Goal: Transaction & Acquisition: Purchase product/service

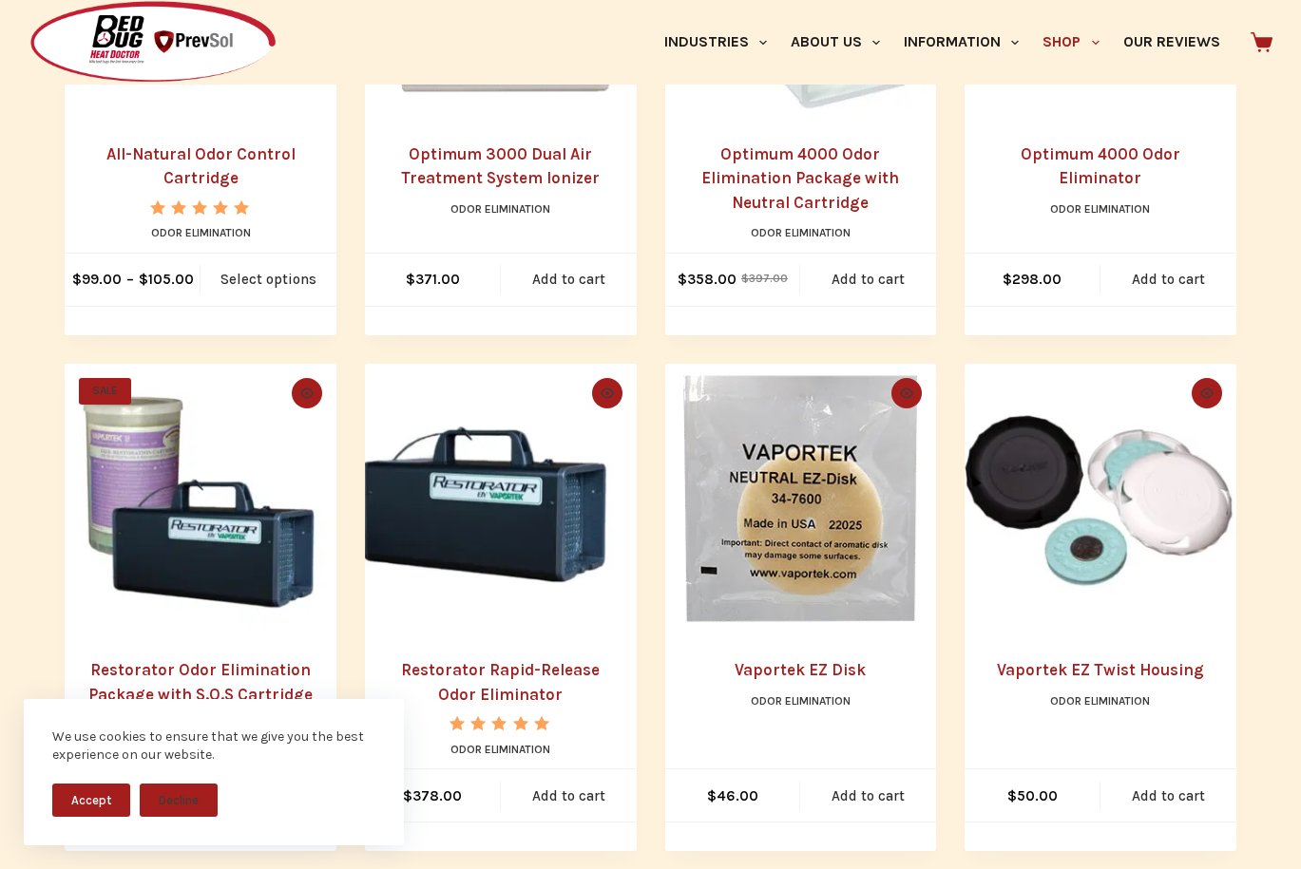
scroll to position [686, 0]
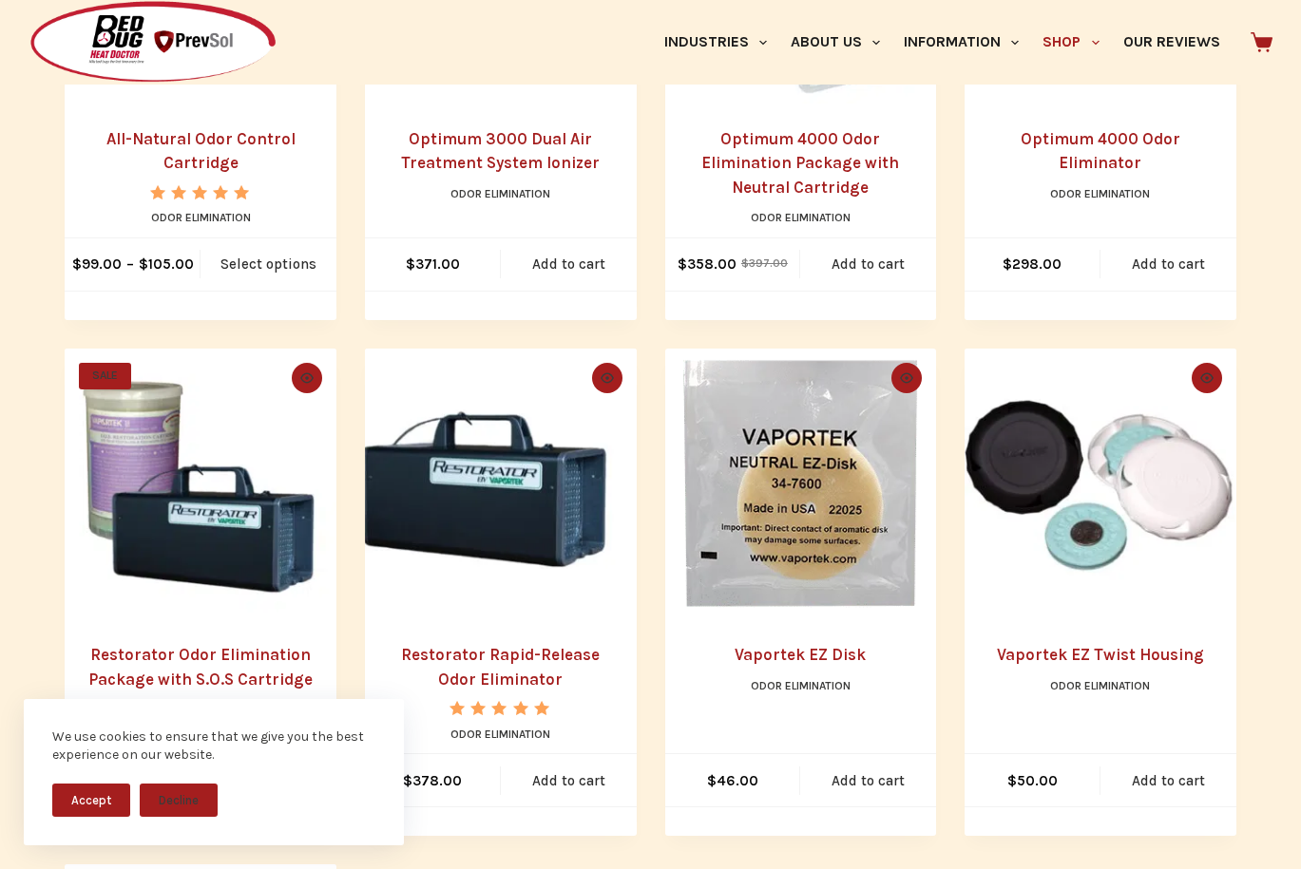
click at [801, 141] on link "Optimum 4000 Odor Elimination Package with Neutral Cartridge" at bounding box center [800, 162] width 198 height 67
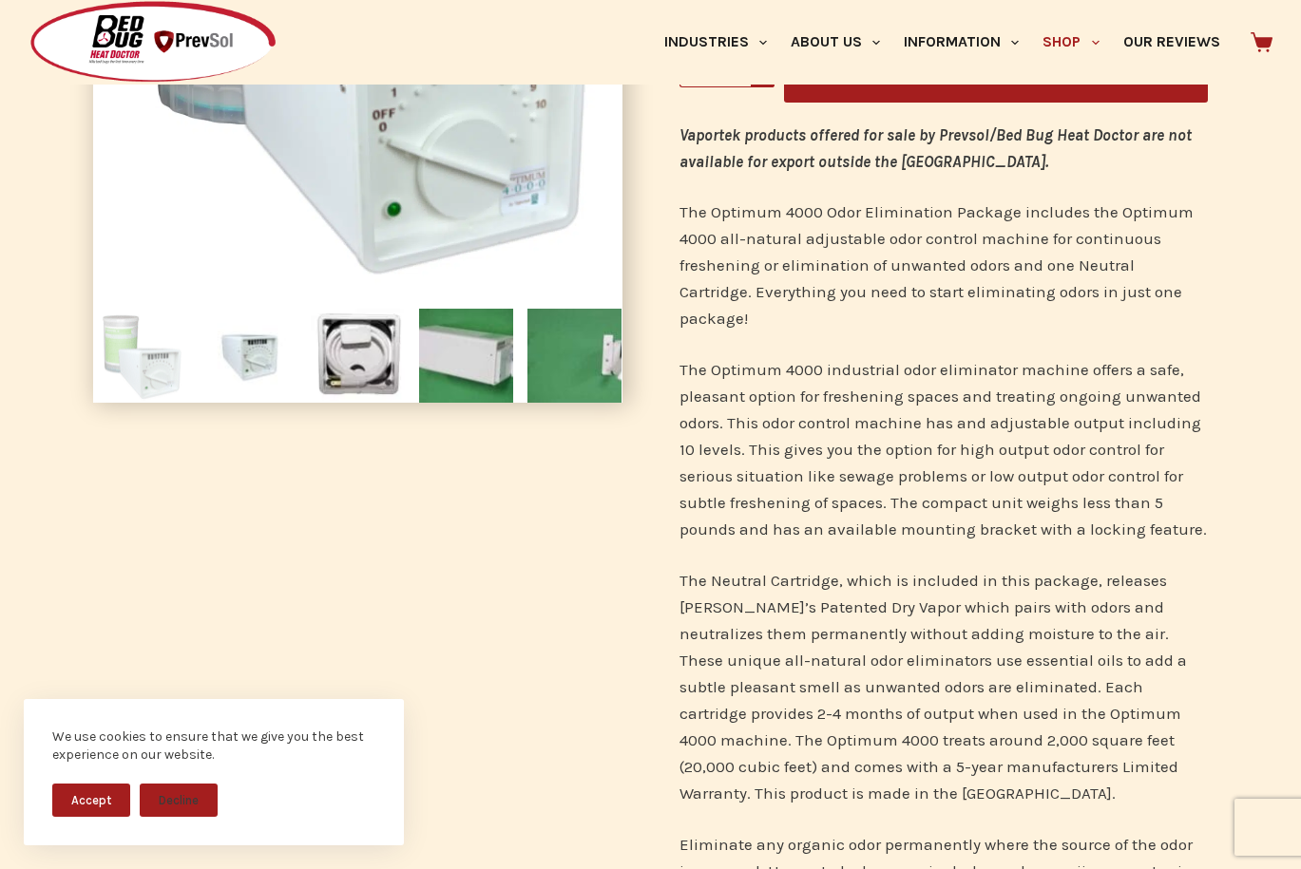
scroll to position [410, 0]
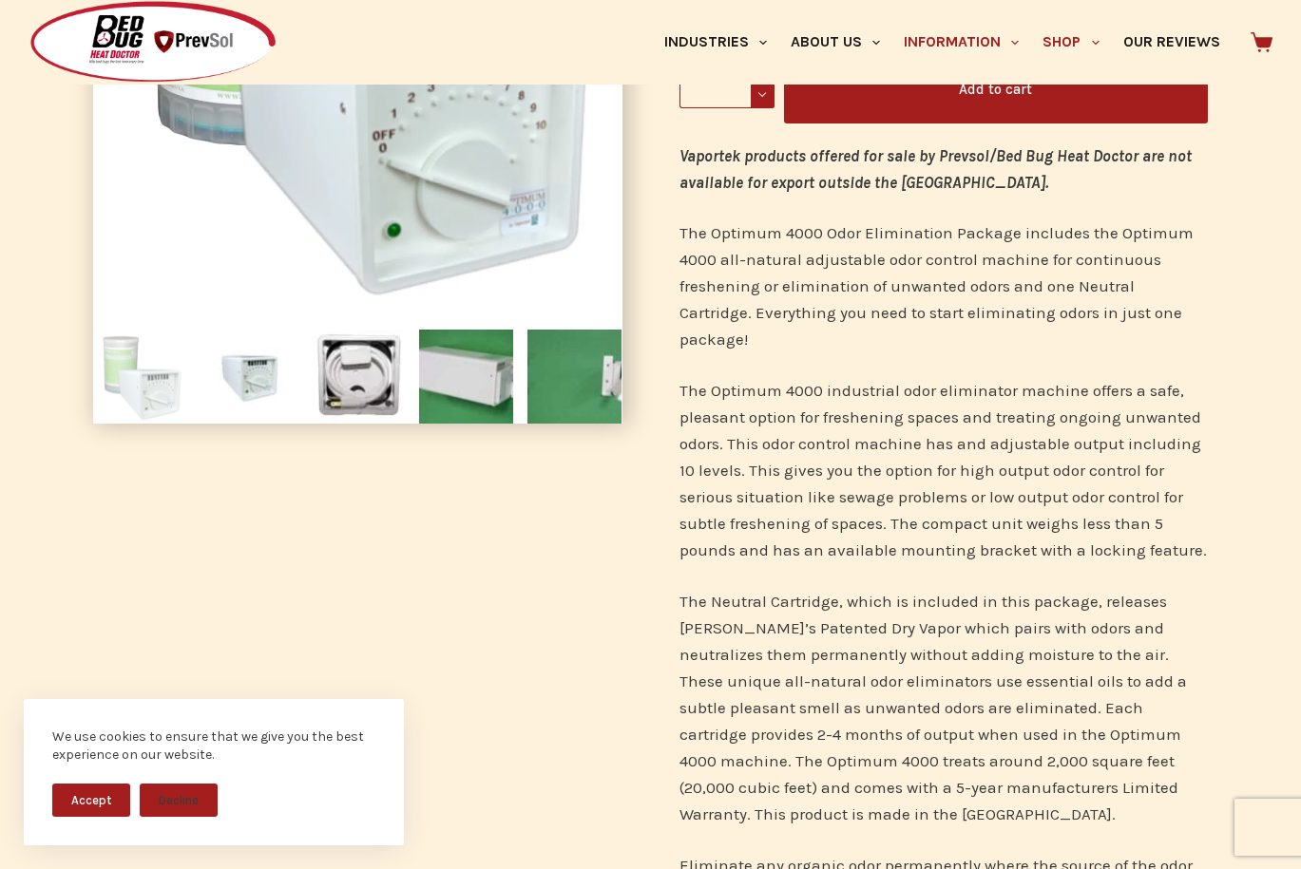
click at [962, 42] on link "Information" at bounding box center [961, 42] width 139 height 85
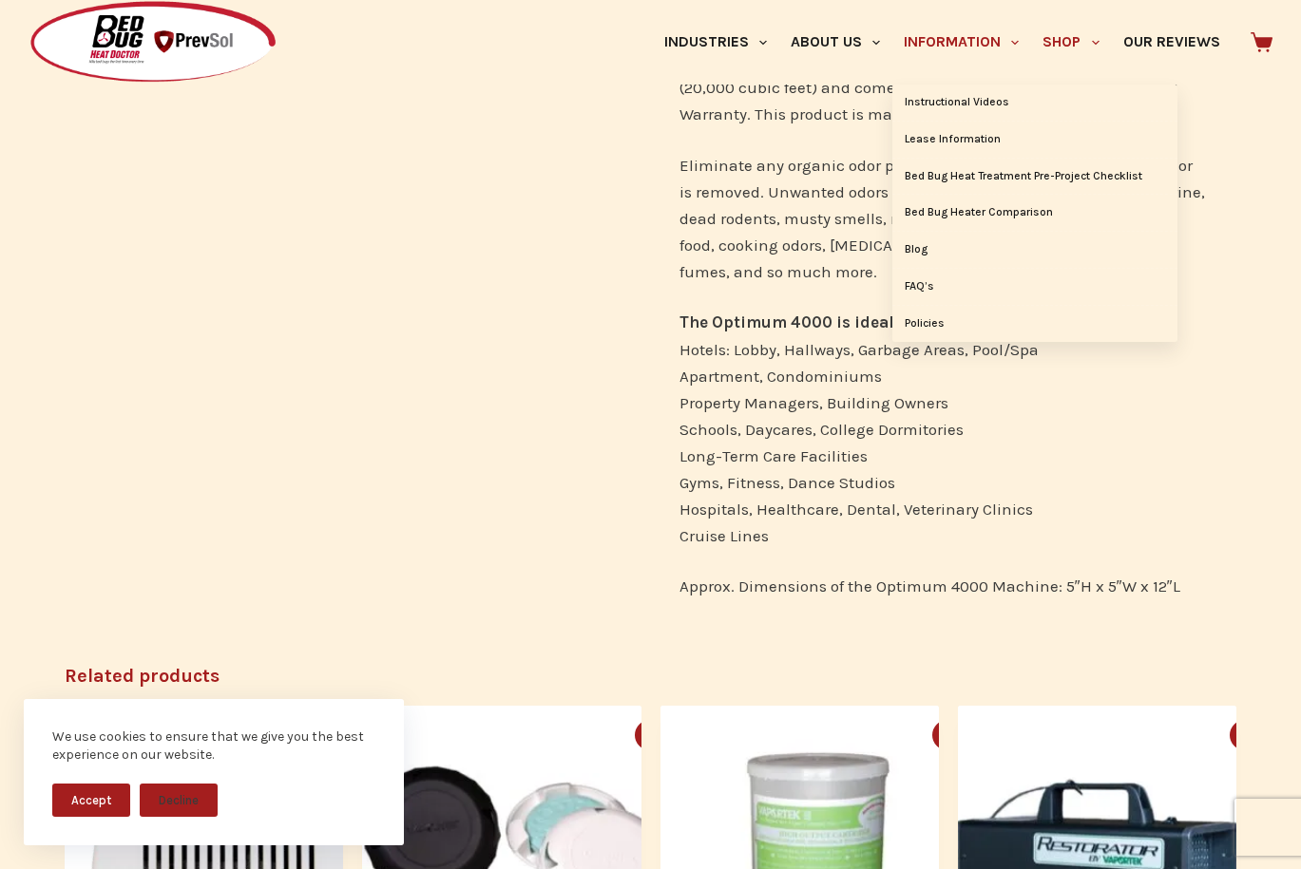
scroll to position [1129, 0]
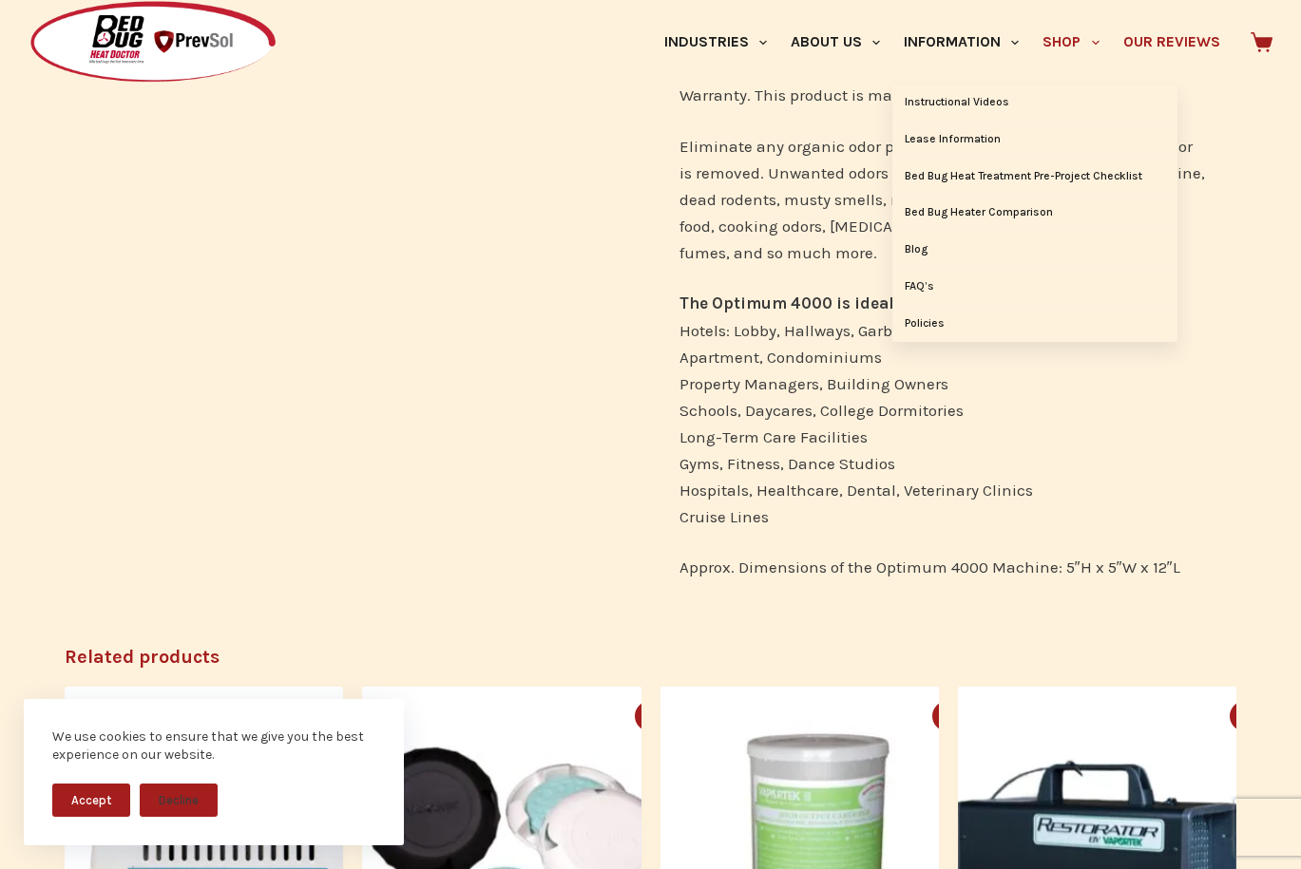
click at [1176, 42] on link "Our Reviews" at bounding box center [1171, 42] width 121 height 85
